Goal: Entertainment & Leisure: Consume media (video, audio)

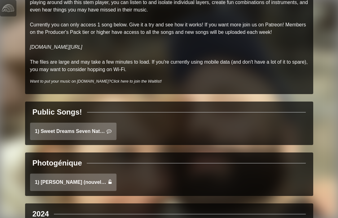
scroll to position [87, 0]
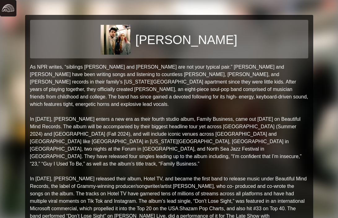
click at [7, 8] on img at bounding box center [8, 8] width 12 height 12
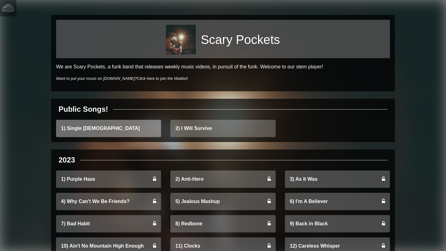
click at [129, 122] on link "1) Single [DEMOGRAPHIC_DATA]" at bounding box center [108, 128] width 105 height 17
click at [120, 131] on link "1) Single [DEMOGRAPHIC_DATA]" at bounding box center [108, 128] width 105 height 17
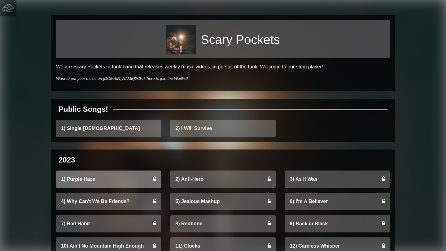
click at [100, 181] on link "1) Purple Haze" at bounding box center [108, 179] width 105 height 17
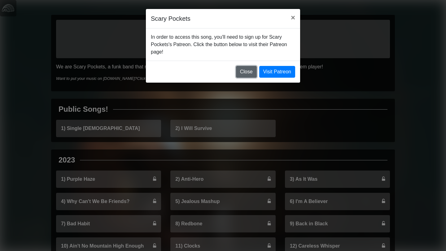
click at [247, 73] on button "Close" at bounding box center [246, 72] width 21 height 12
